Goal: Task Accomplishment & Management: Manage account settings

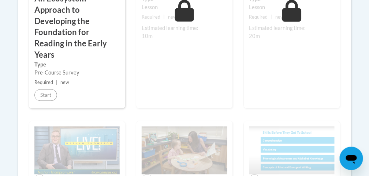
scroll to position [384, 0]
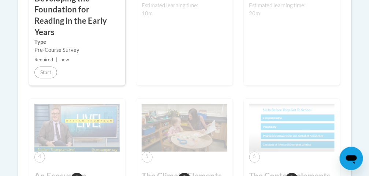
click at [56, 104] on img at bounding box center [76, 128] width 85 height 48
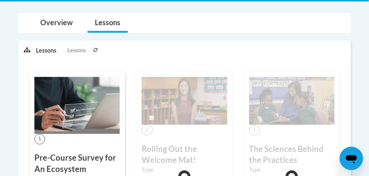
scroll to position [169, 0]
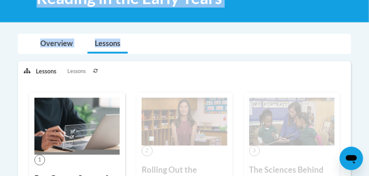
drag, startPoint x: 366, startPoint y: 42, endPoint x: 364, endPoint y: 16, distance: 25.7
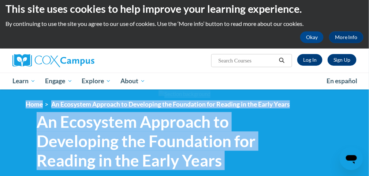
scroll to position [0, 0]
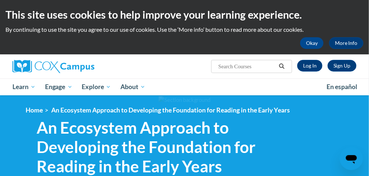
click at [264, 84] on ul "My Learning My Learning My Course Progress Certificates My Action Plans Group D…" at bounding box center [165, 87] width 314 height 17
click at [314, 66] on link "Log In" at bounding box center [309, 66] width 25 height 12
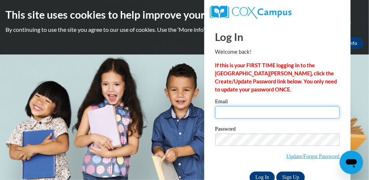
type input "marynaleen@aol.com"
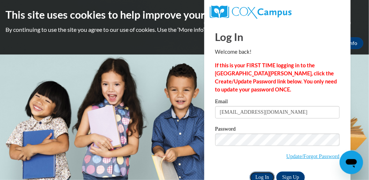
click at [265, 173] on input "Log In" at bounding box center [263, 178] width 26 height 12
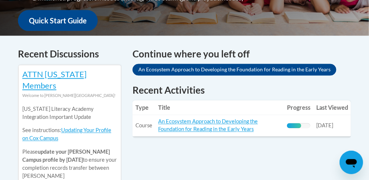
scroll to position [293, 0]
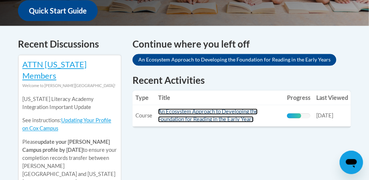
click at [205, 109] on link "An Ecosystem Approach to Developing the Foundation for Reading in the Early Yea…" at bounding box center [208, 116] width 100 height 14
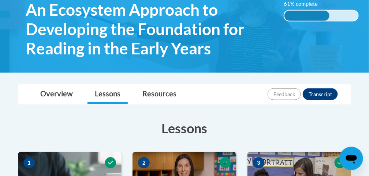
scroll to position [149, 0]
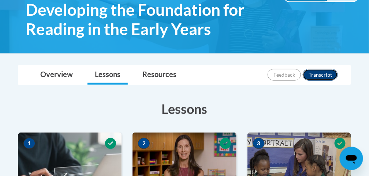
click at [321, 74] on button "Transcript" at bounding box center [320, 75] width 35 height 12
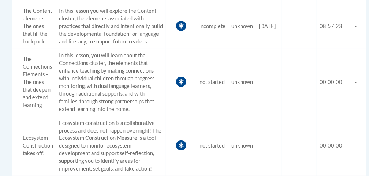
scroll to position [688, 0]
